Goal: Transaction & Acquisition: Subscribe to service/newsletter

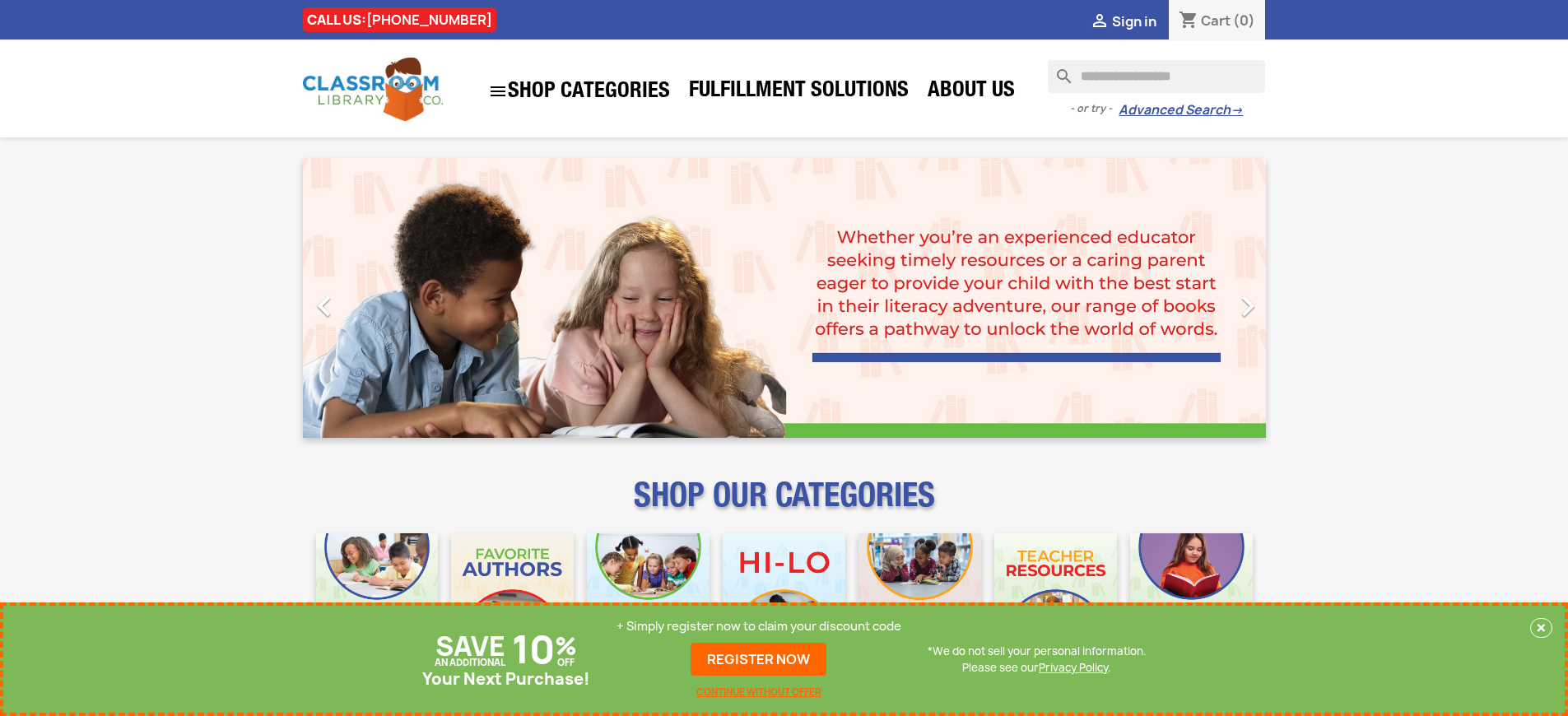
click at [759, 626] on p "+ Simply register now to claim your discount code" at bounding box center [759, 626] width 285 height 16
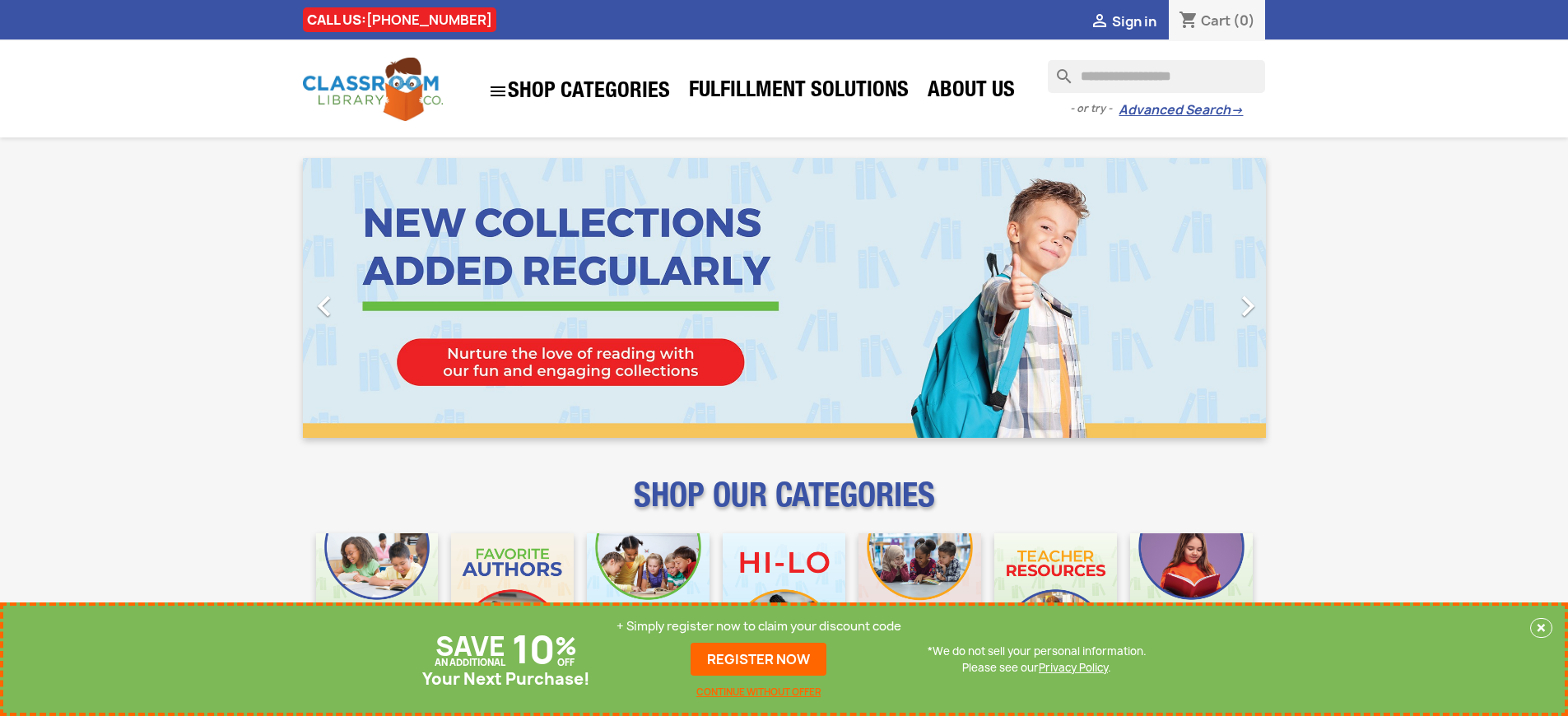
click at [759, 626] on p "+ Simply register now to claim your discount code" at bounding box center [759, 626] width 285 height 16
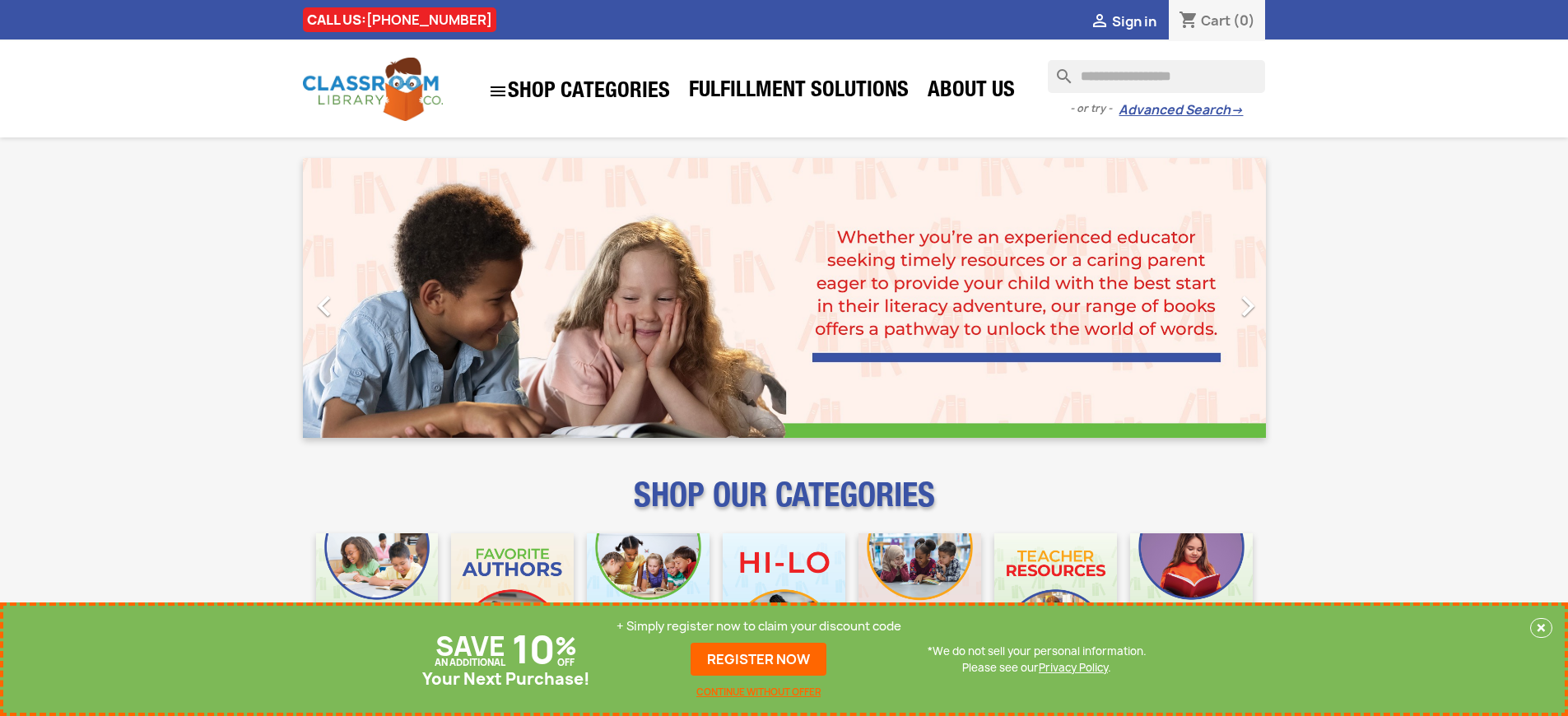
click at [759, 626] on p "+ Simply register now to claim your discount code" at bounding box center [759, 626] width 285 height 16
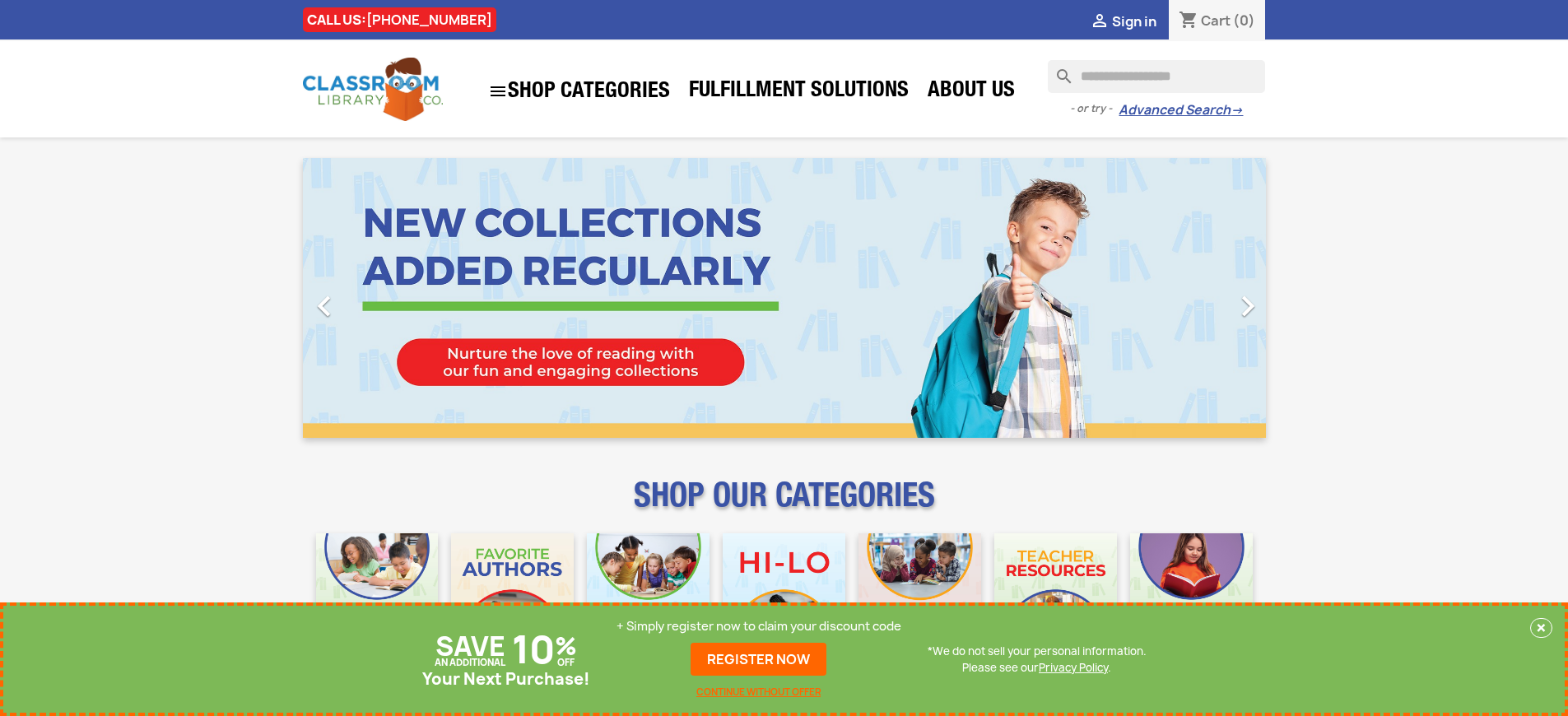
click at [759, 626] on p "+ Simply register now to claim your discount code" at bounding box center [759, 626] width 285 height 16
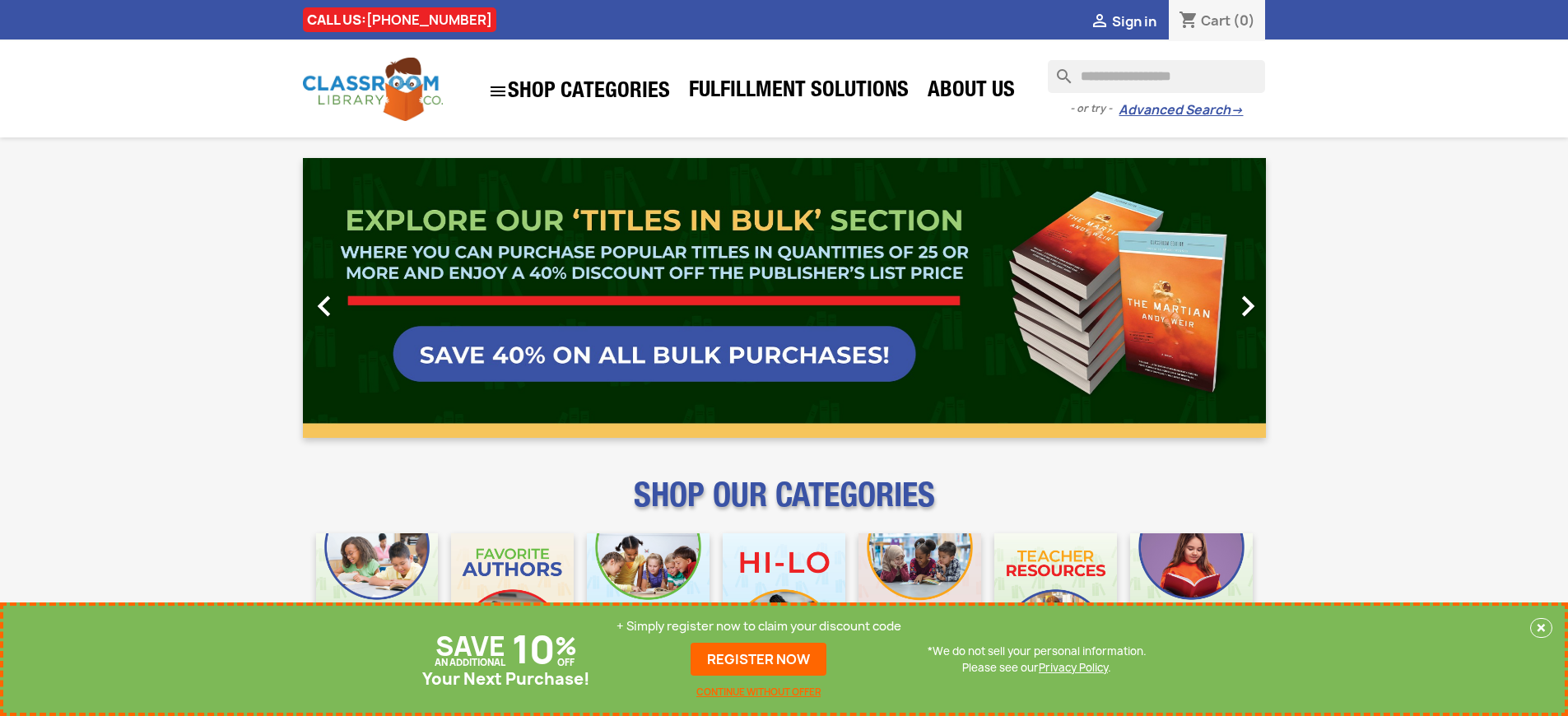
click at [759, 626] on p "+ Simply register now to claim your discount code" at bounding box center [759, 626] width 285 height 16
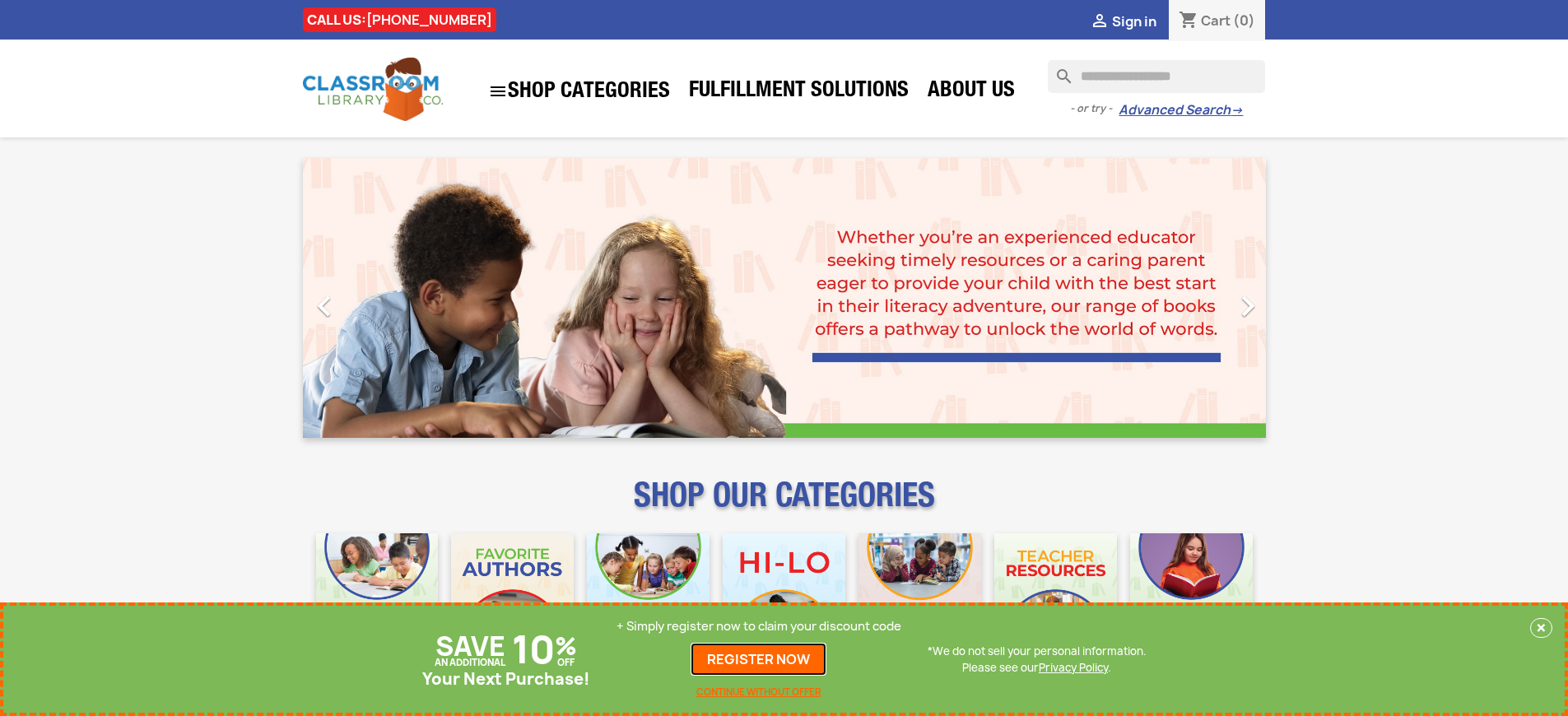
click at [759, 659] on link "REGISTER NOW" at bounding box center [758, 659] width 136 height 33
click at [759, 626] on p "+ Simply register now to claim your discount code" at bounding box center [759, 626] width 285 height 16
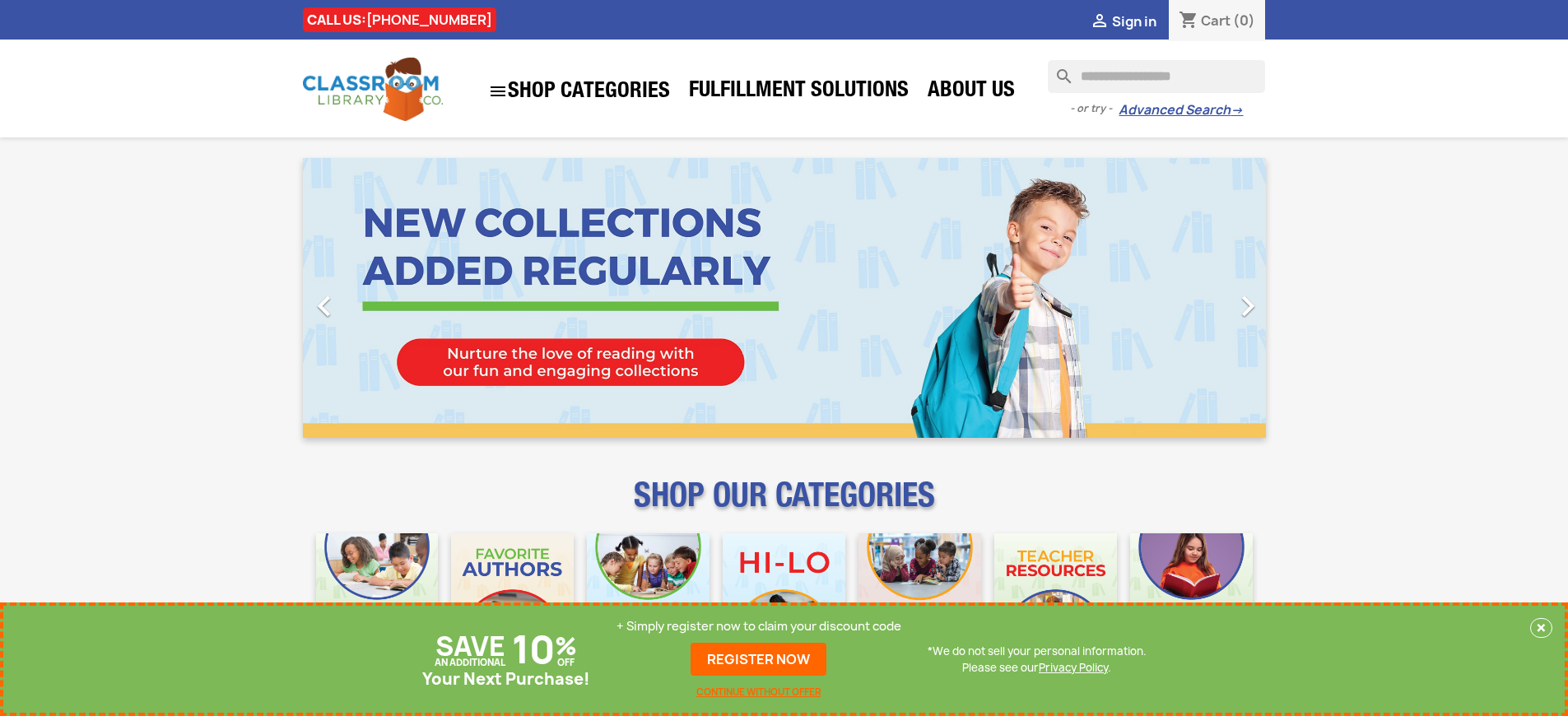
click at [759, 626] on p "+ Simply register now to claim your discount code" at bounding box center [759, 626] width 285 height 16
click at [759, 659] on link "REGISTER NOW" at bounding box center [758, 659] width 136 height 33
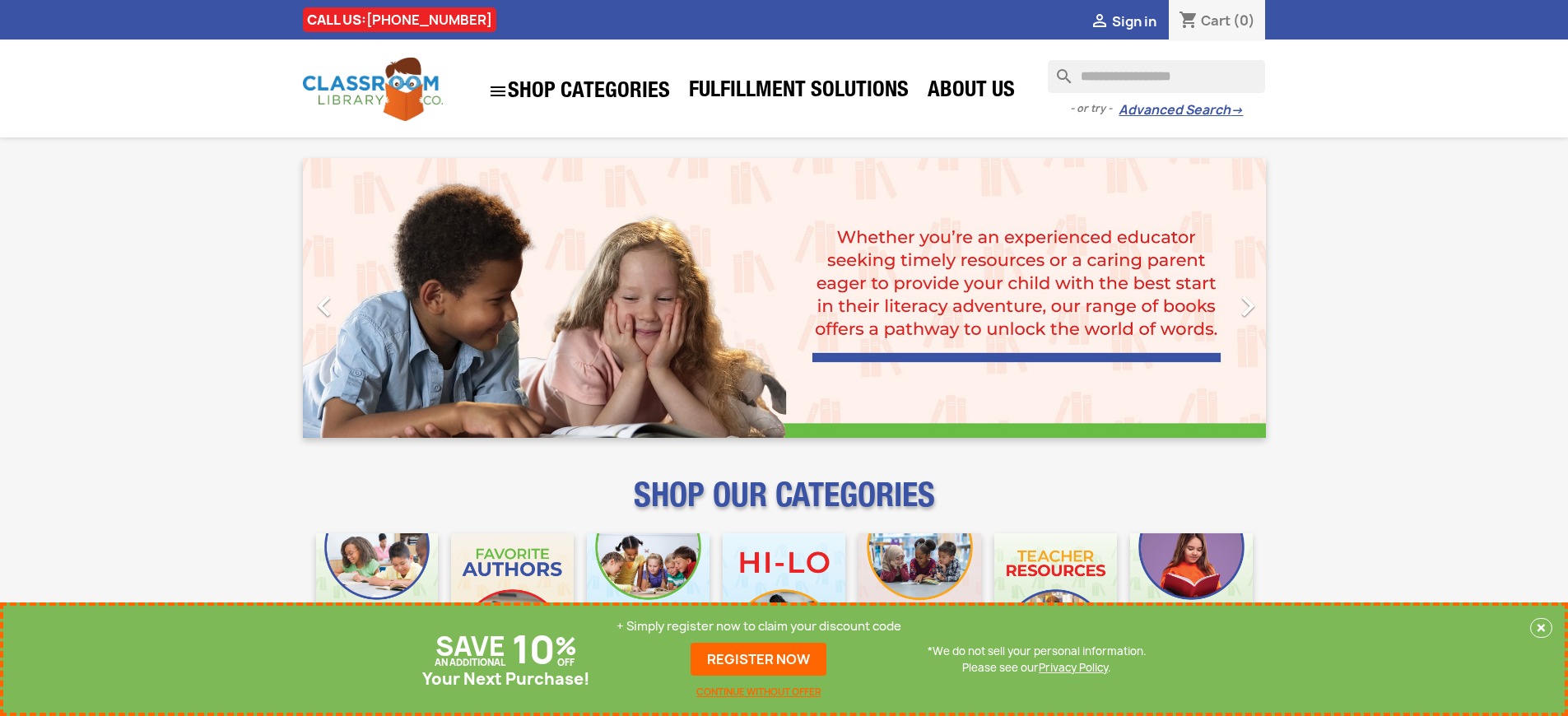
click at [759, 626] on p "+ Simply register now to claim your discount code" at bounding box center [759, 626] width 285 height 16
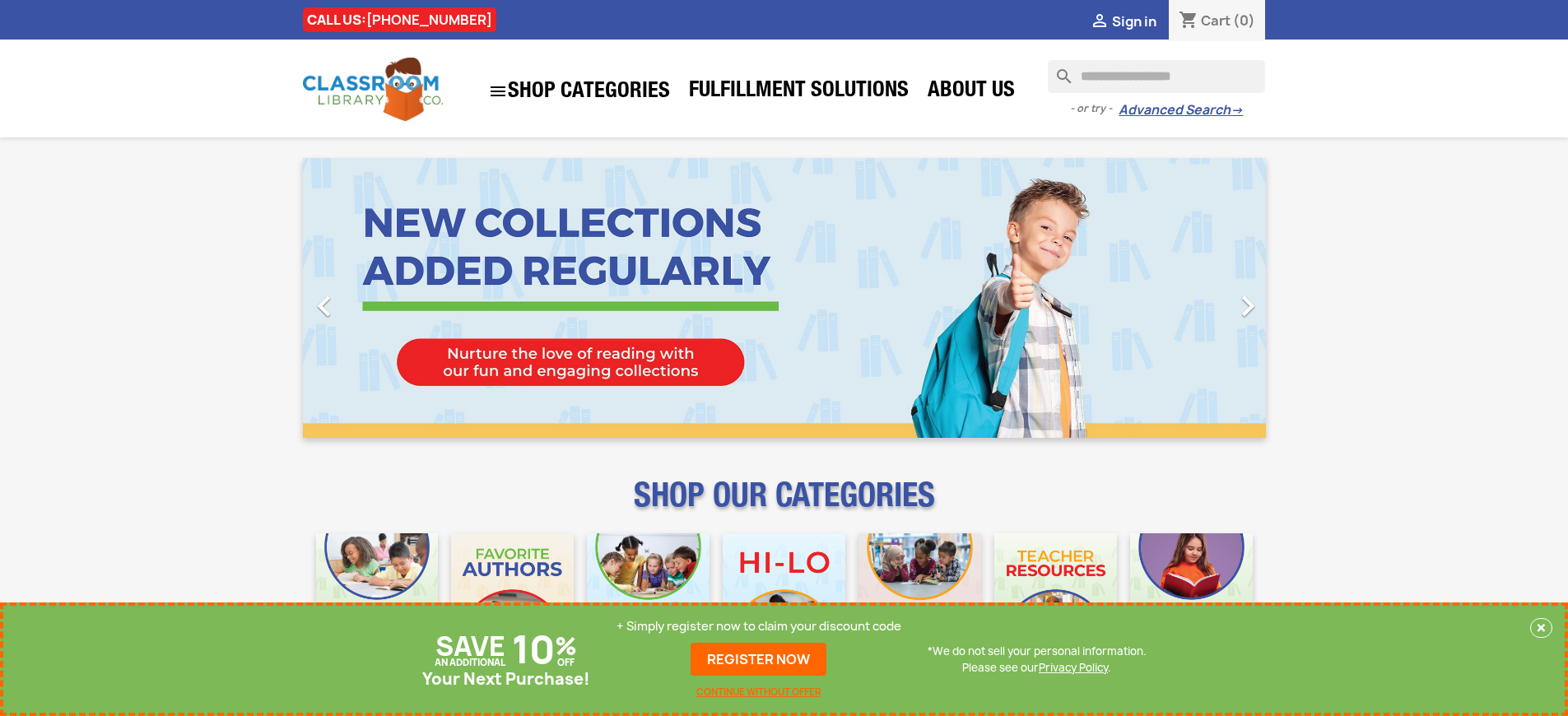
click at [759, 626] on p "+ Simply register now to claim your discount code" at bounding box center [759, 626] width 285 height 16
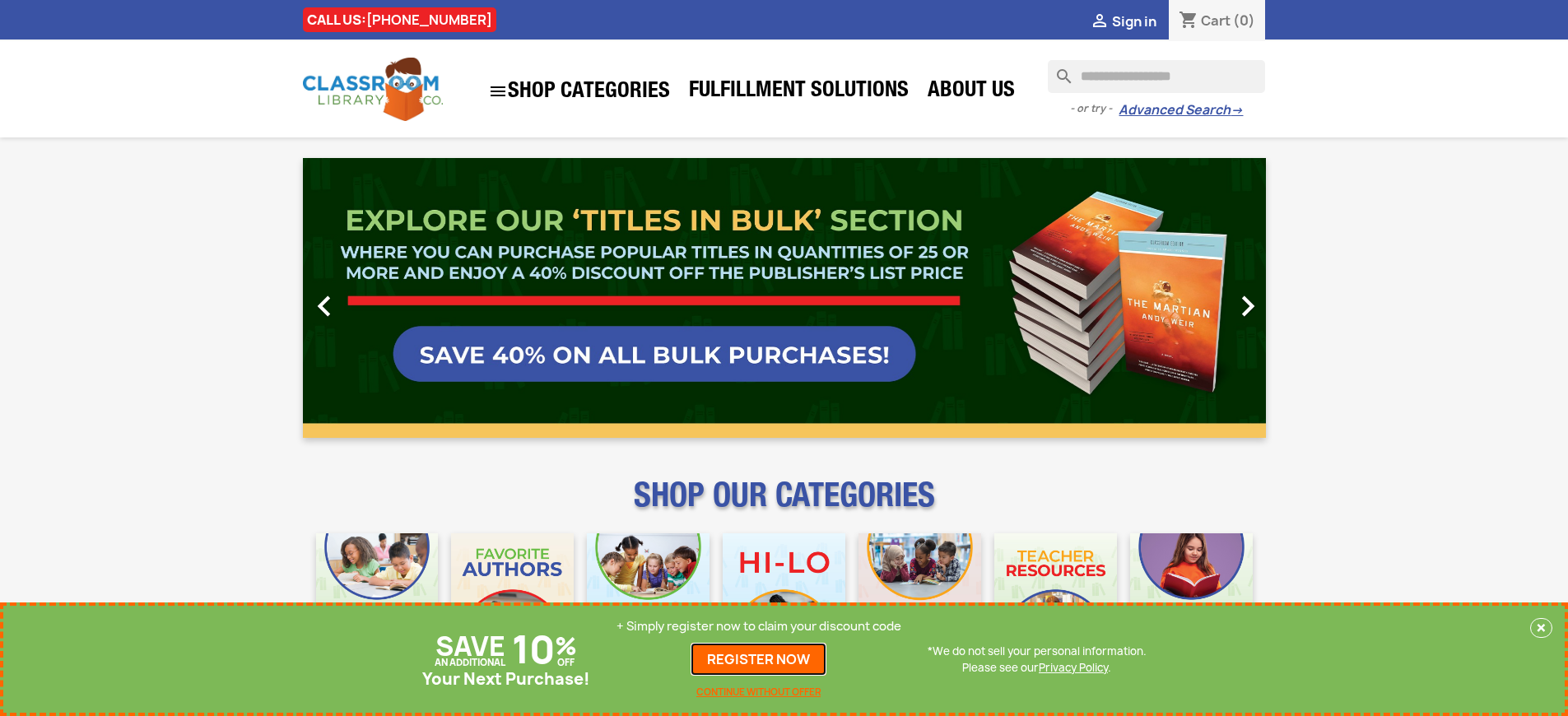
click at [759, 659] on link "REGISTER NOW" at bounding box center [758, 659] width 136 height 33
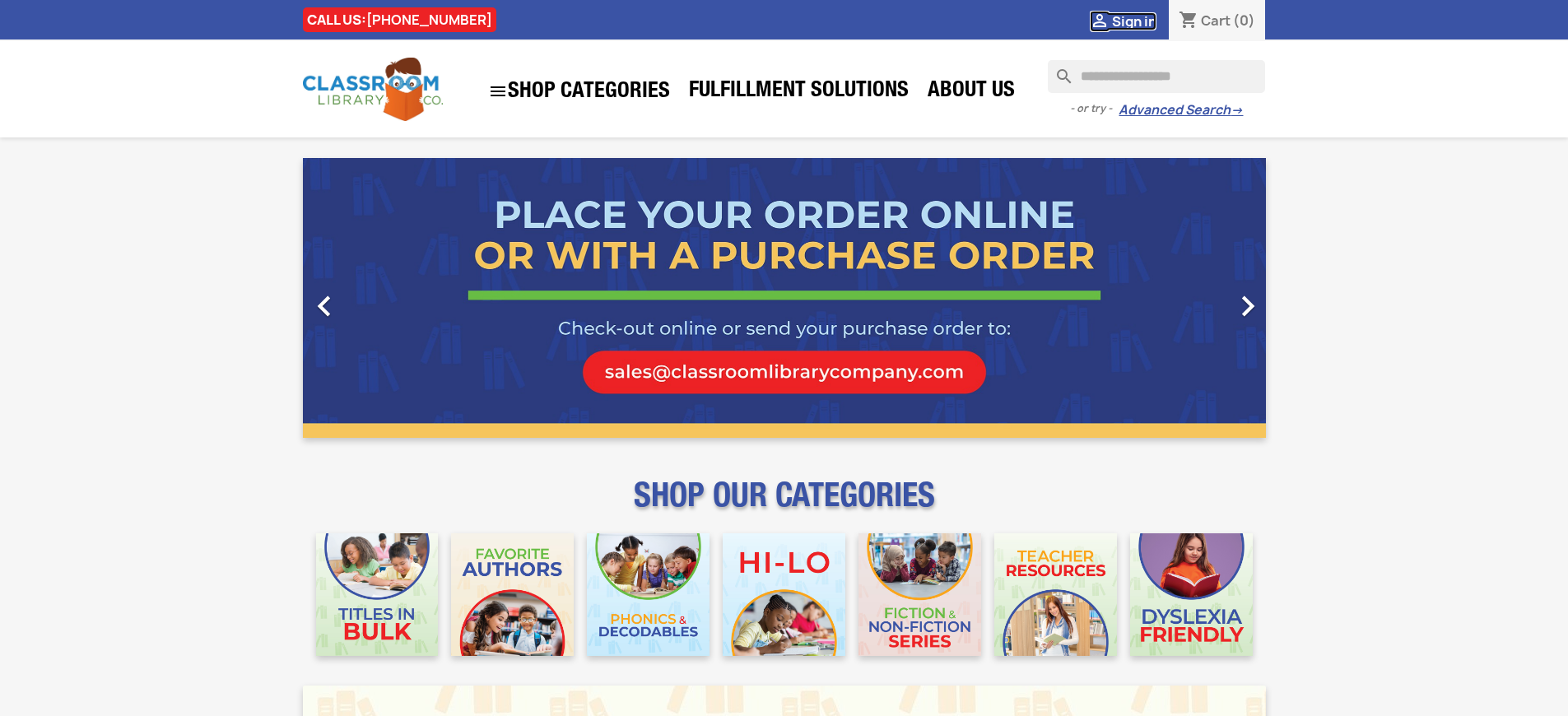
click at [1134, 20] on span "Sign in" at bounding box center [1134, 20] width 44 height 18
